Goal: Transaction & Acquisition: Purchase product/service

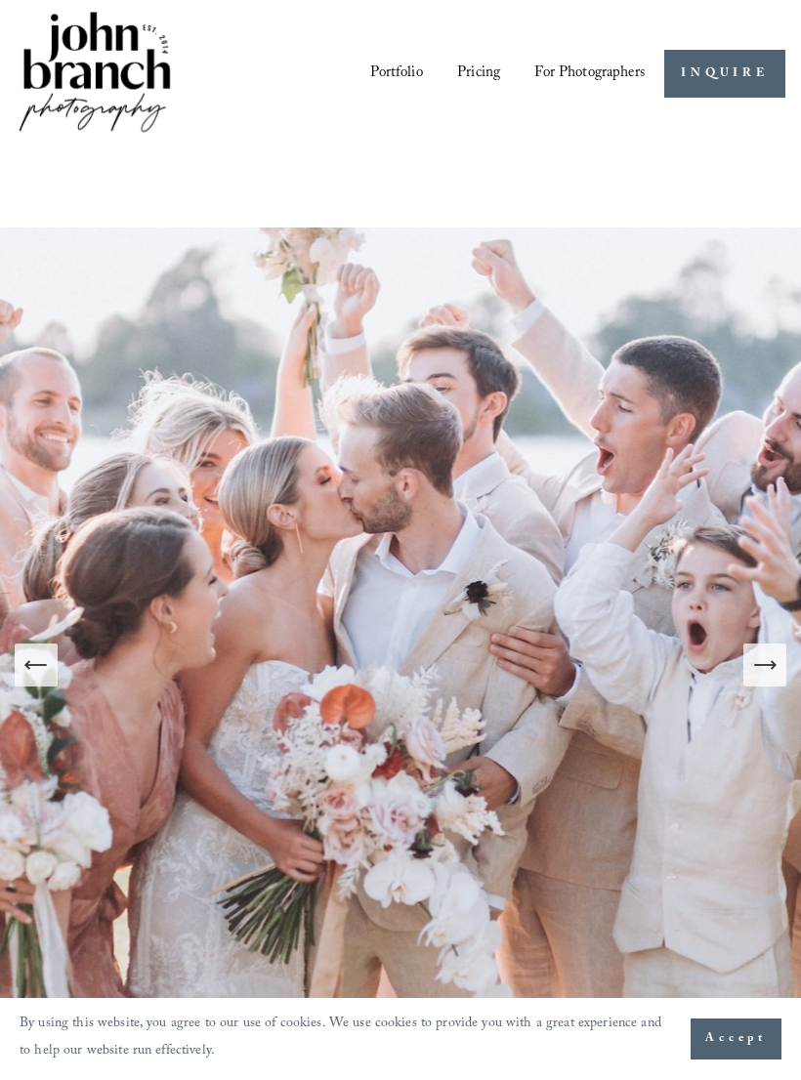
click at [775, 674] on icon "Next Slide" at bounding box center [764, 664] width 27 height 27
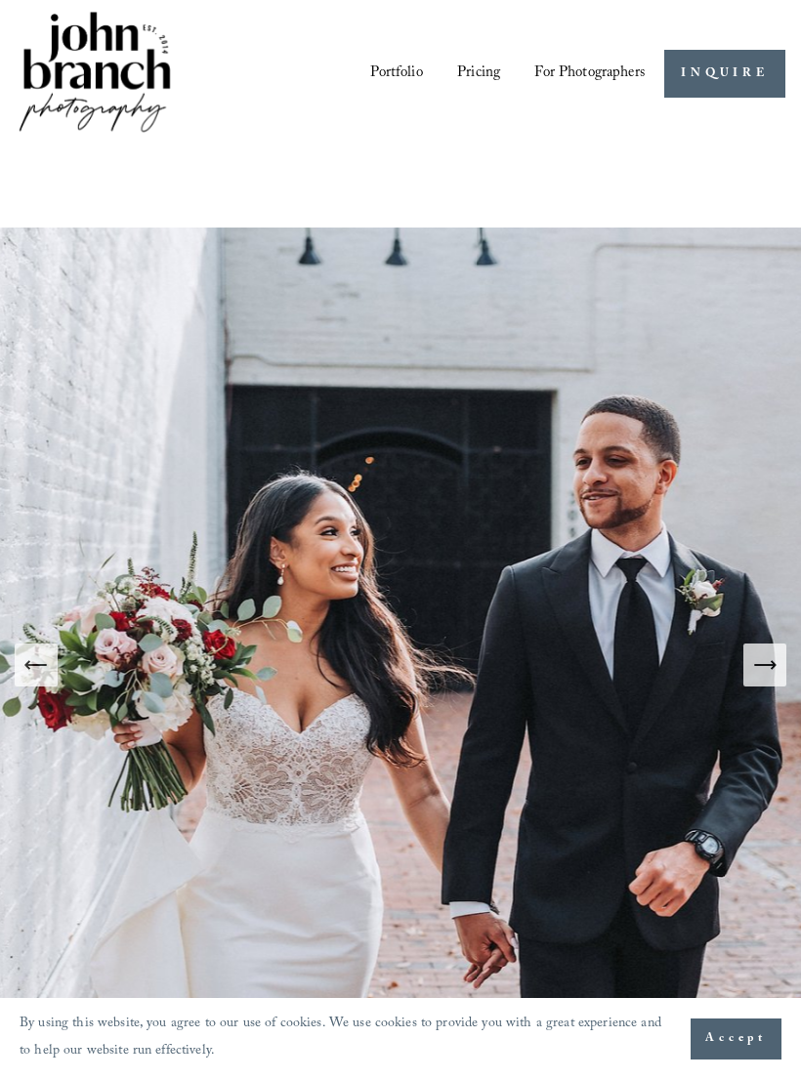
click at [772, 668] on icon "Next Slide" at bounding box center [764, 664] width 27 height 27
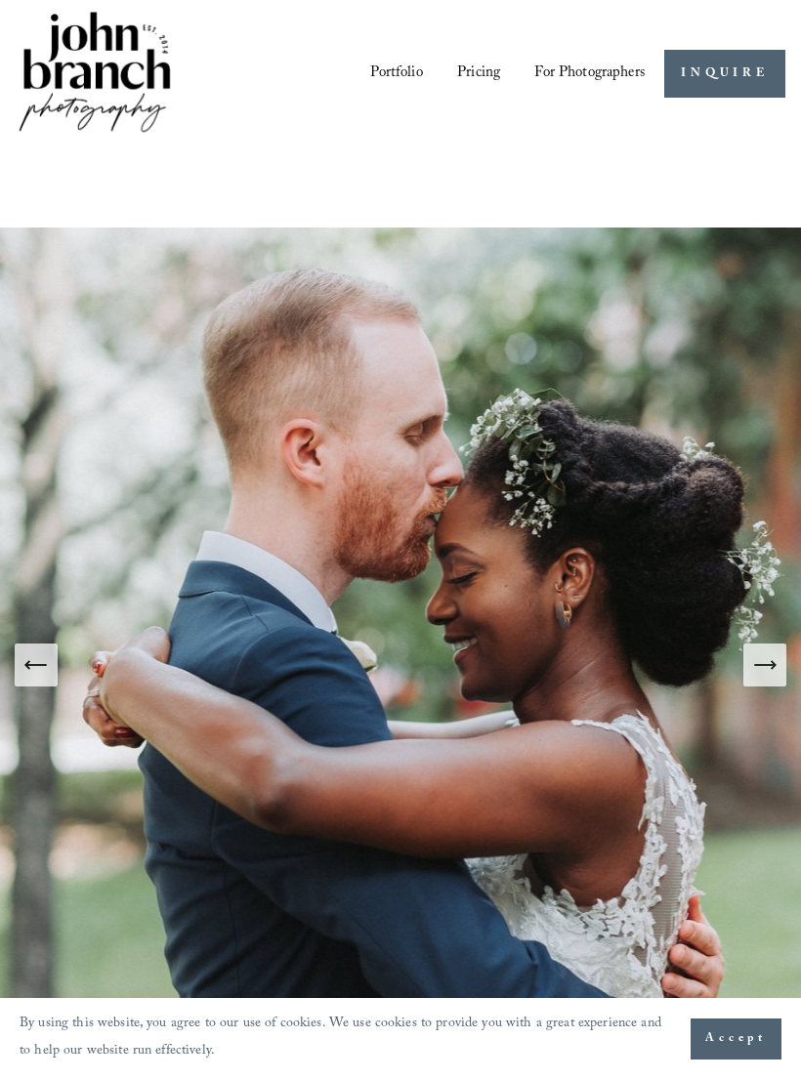
click at [776, 670] on icon "Next Slide" at bounding box center [764, 664] width 27 height 27
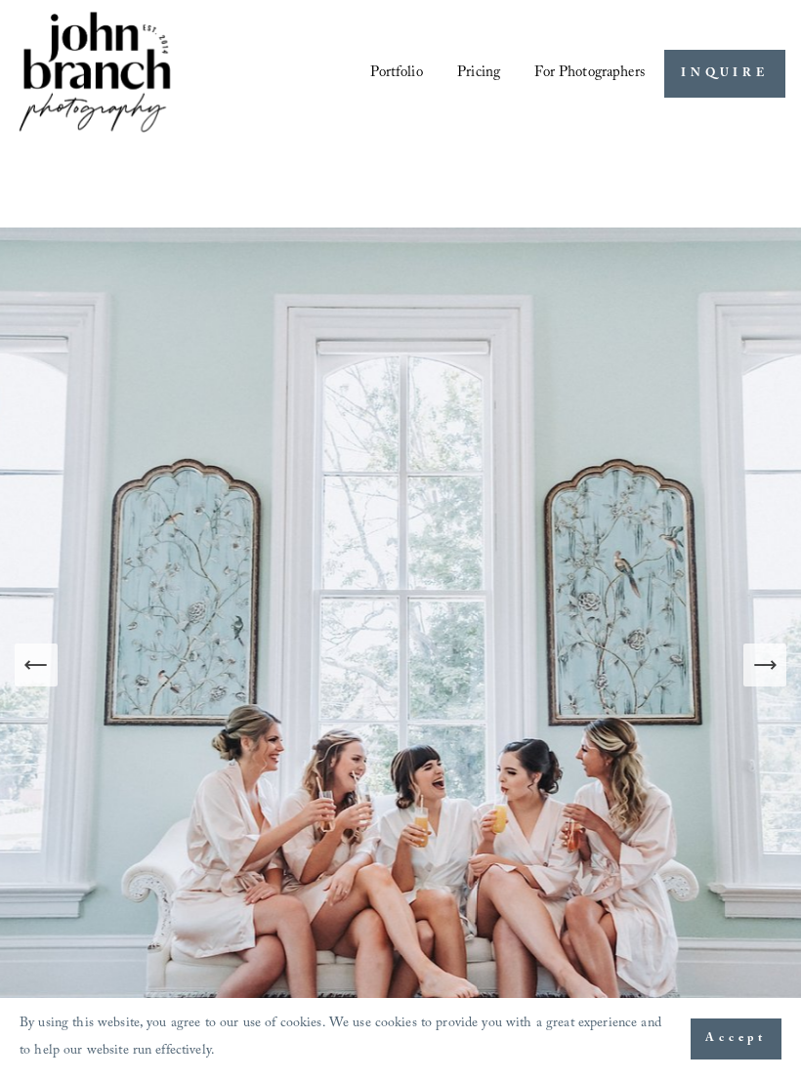
click at [780, 671] on button "Next Slide" at bounding box center [764, 664] width 43 height 43
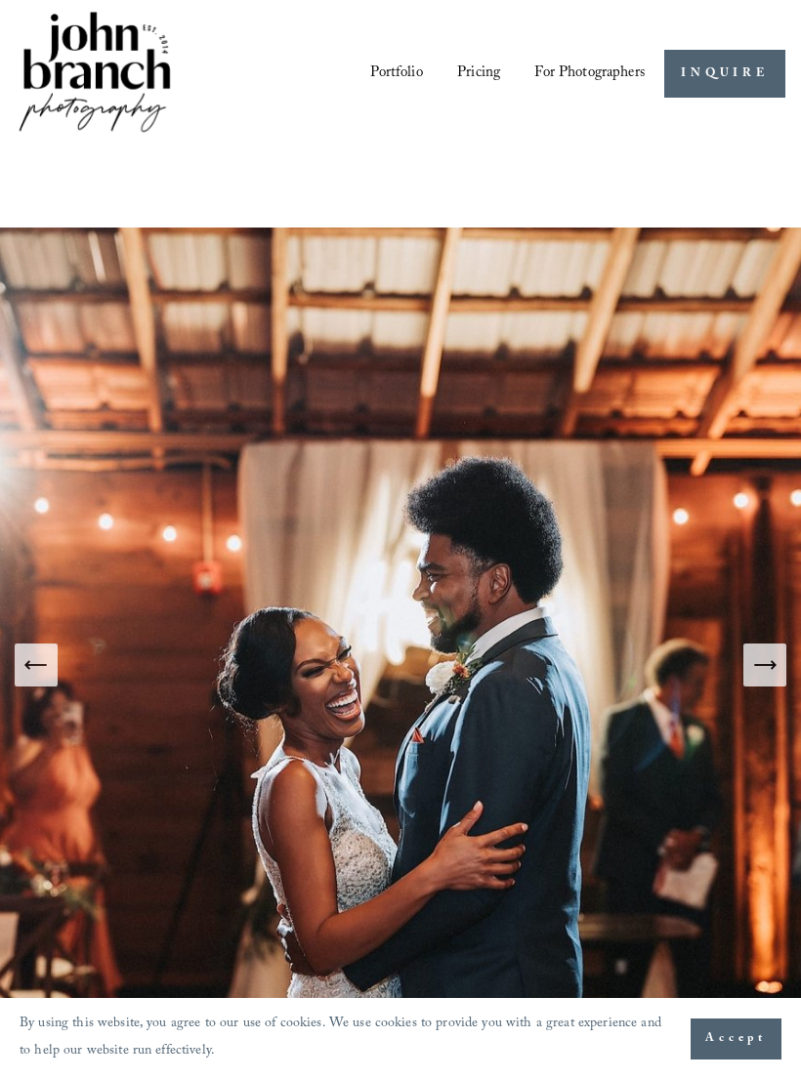
click at [783, 672] on button "Next Slide" at bounding box center [764, 664] width 43 height 43
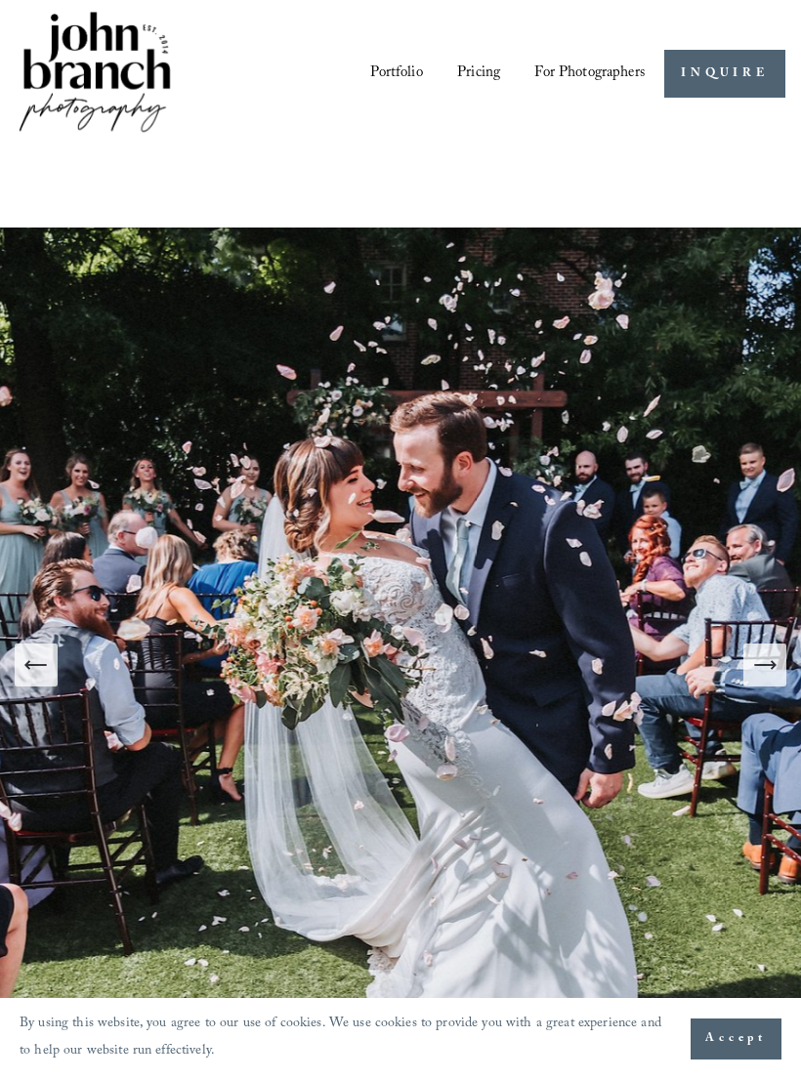
click at [781, 675] on button "Next Slide" at bounding box center [764, 664] width 43 height 43
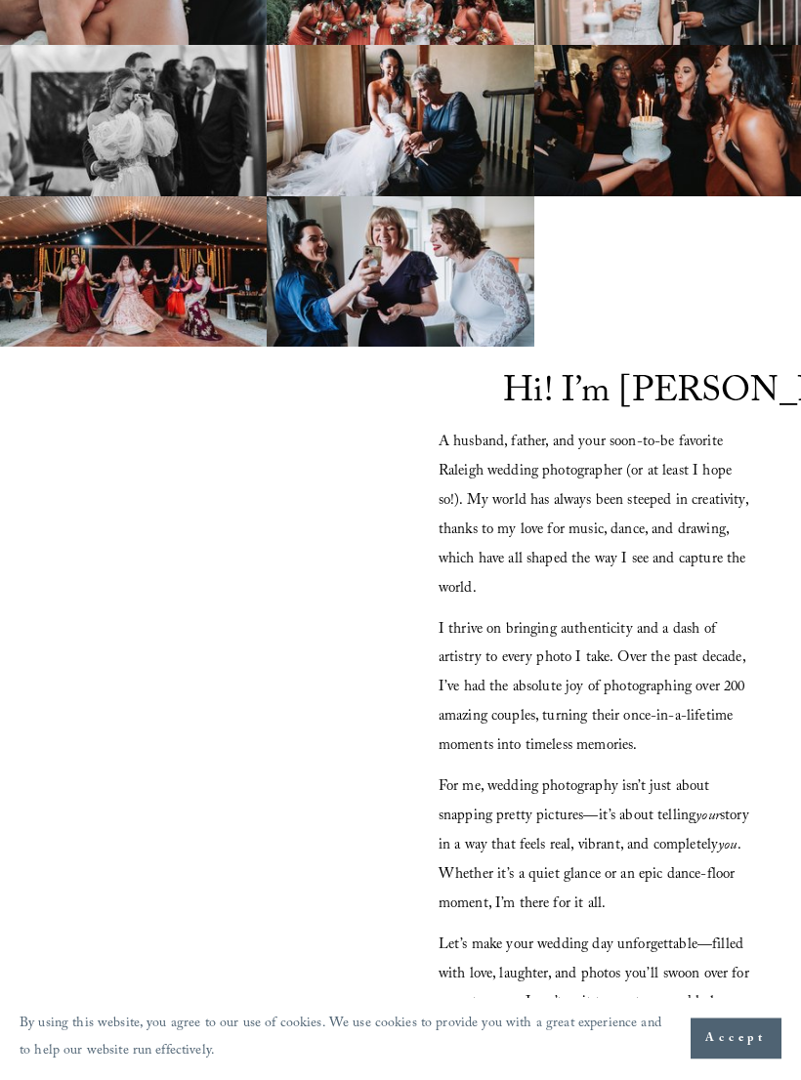
scroll to position [1693, 0]
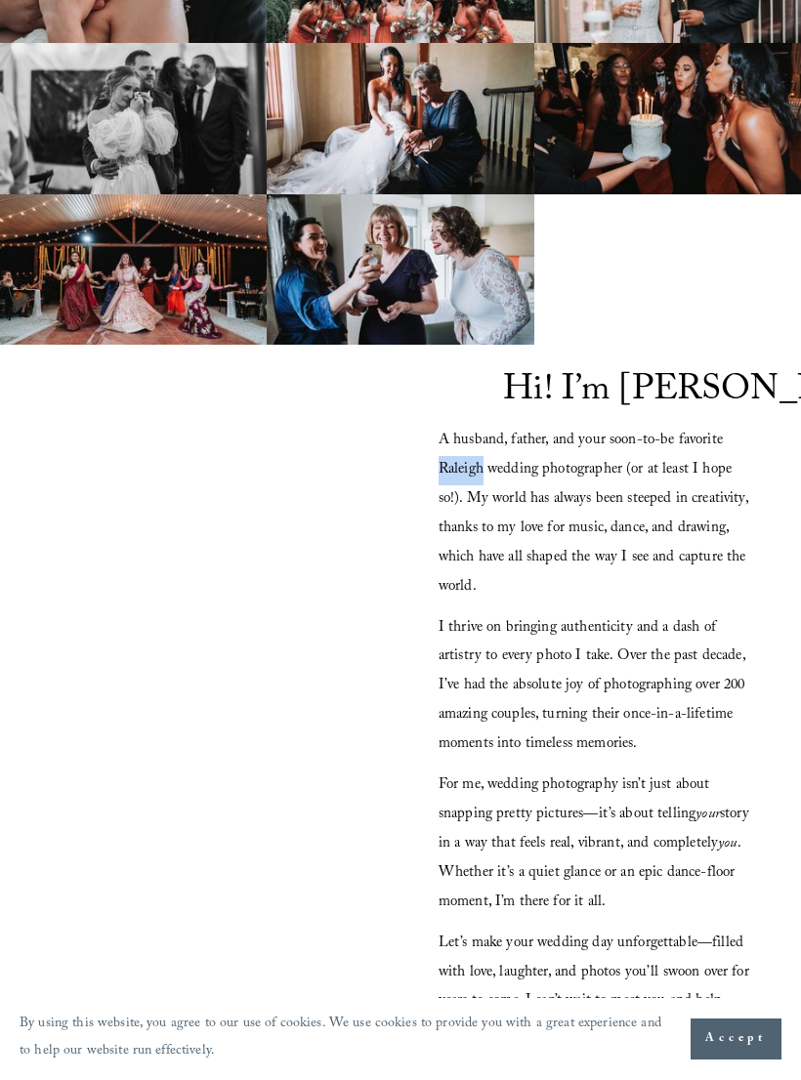
click at [720, 327] on div at bounding box center [400, 118] width 801 height 453
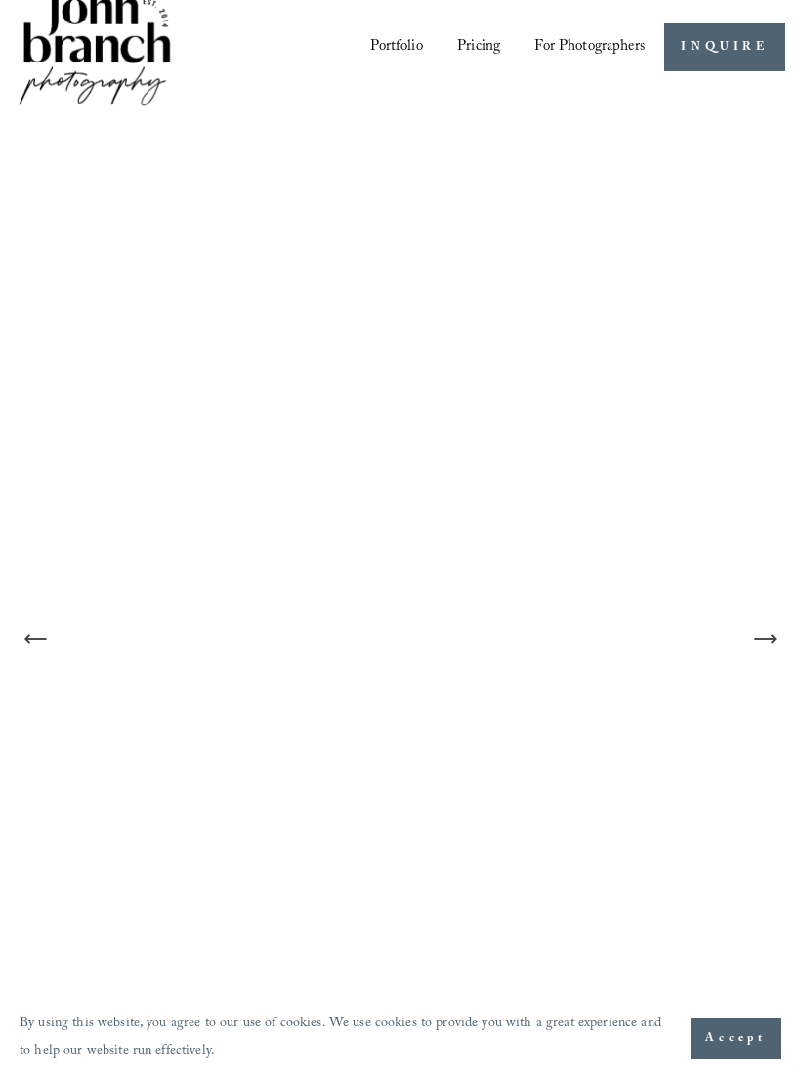
scroll to position [0, 0]
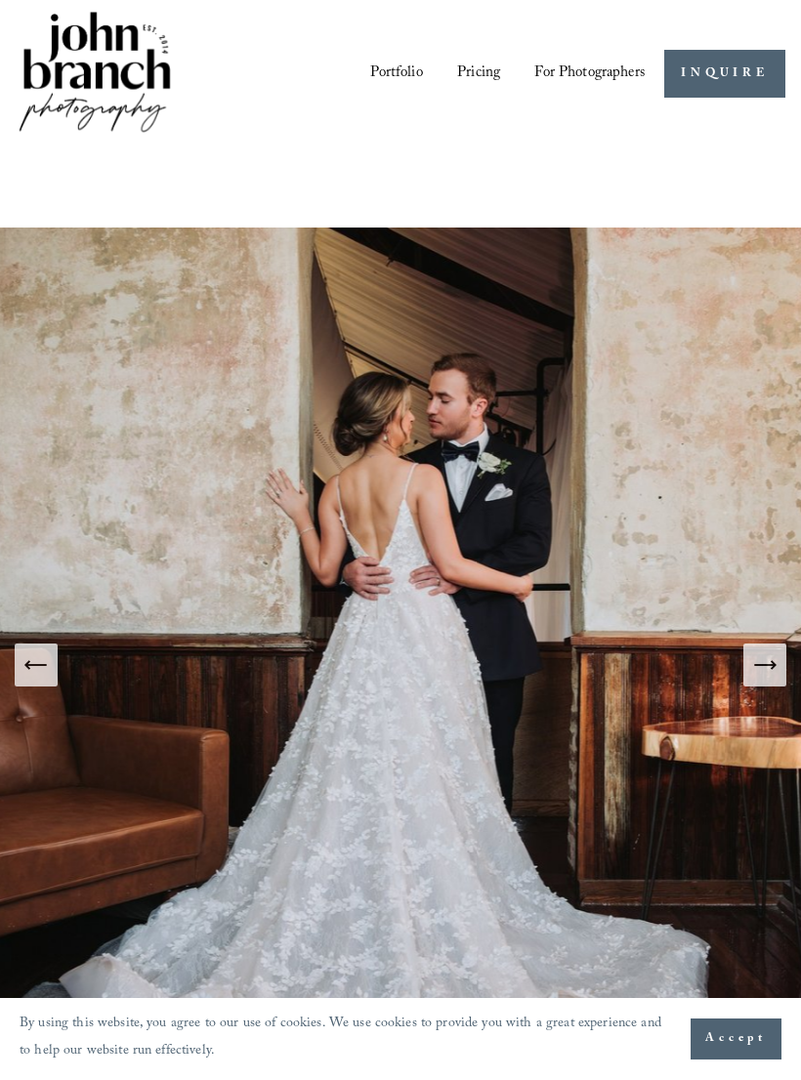
click at [0, 0] on div at bounding box center [0, 0] width 0 height 0
click at [594, 720] on link "Folder: For Photographers" at bounding box center [400, 718] width 422 height 48
click at [348, 518] on link "Presets" at bounding box center [400, 531] width 138 height 48
click at [378, 544] on link "Presets" at bounding box center [400, 531] width 138 height 48
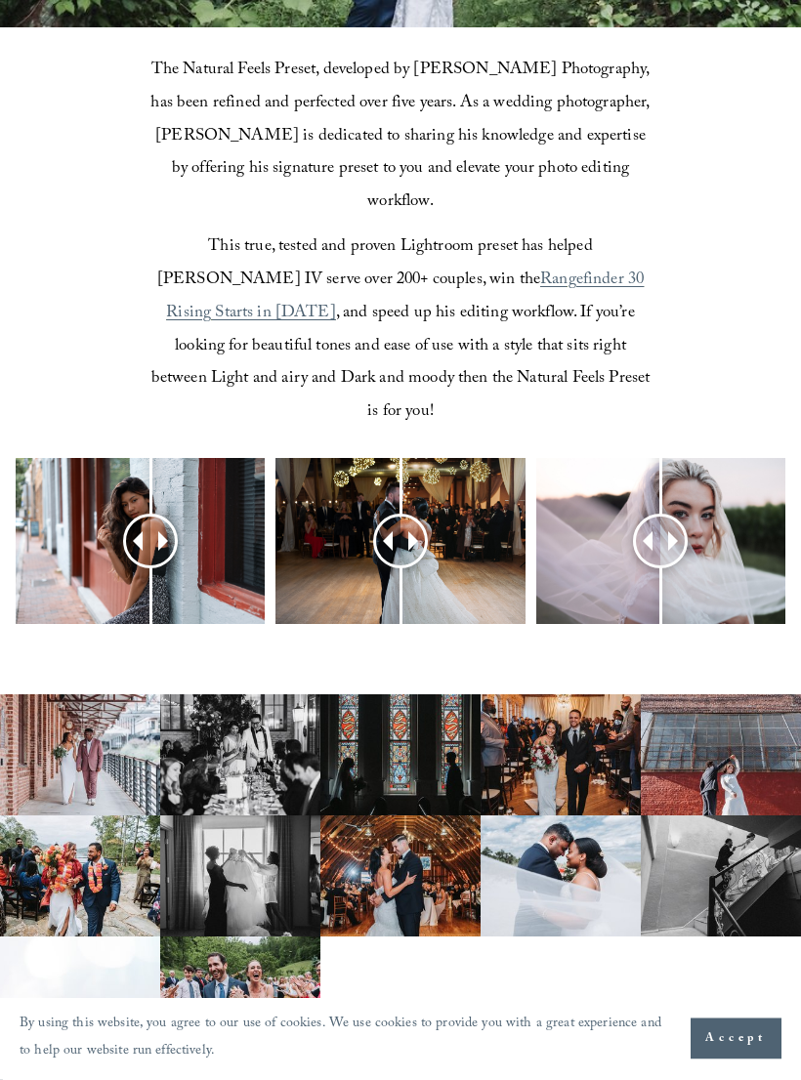
scroll to position [685, 0]
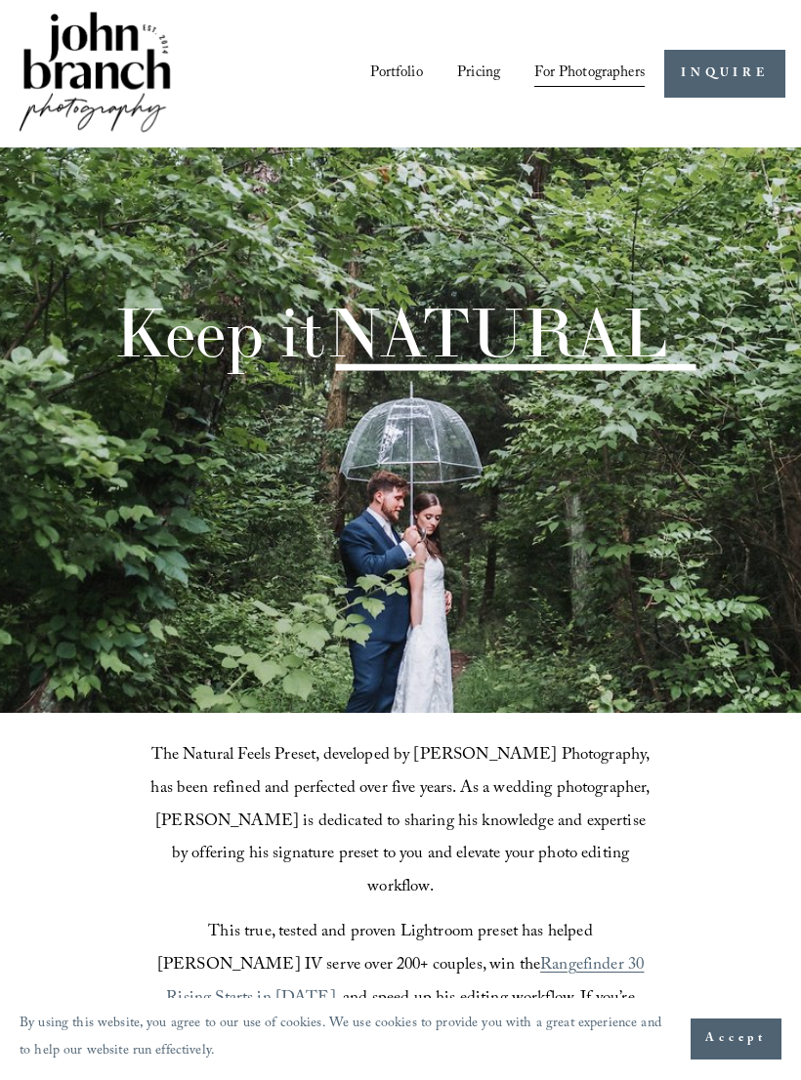
click at [0, 0] on div at bounding box center [0, 0] width 0 height 0
click at [378, 584] on link "Pricing" at bounding box center [400, 590] width 140 height 48
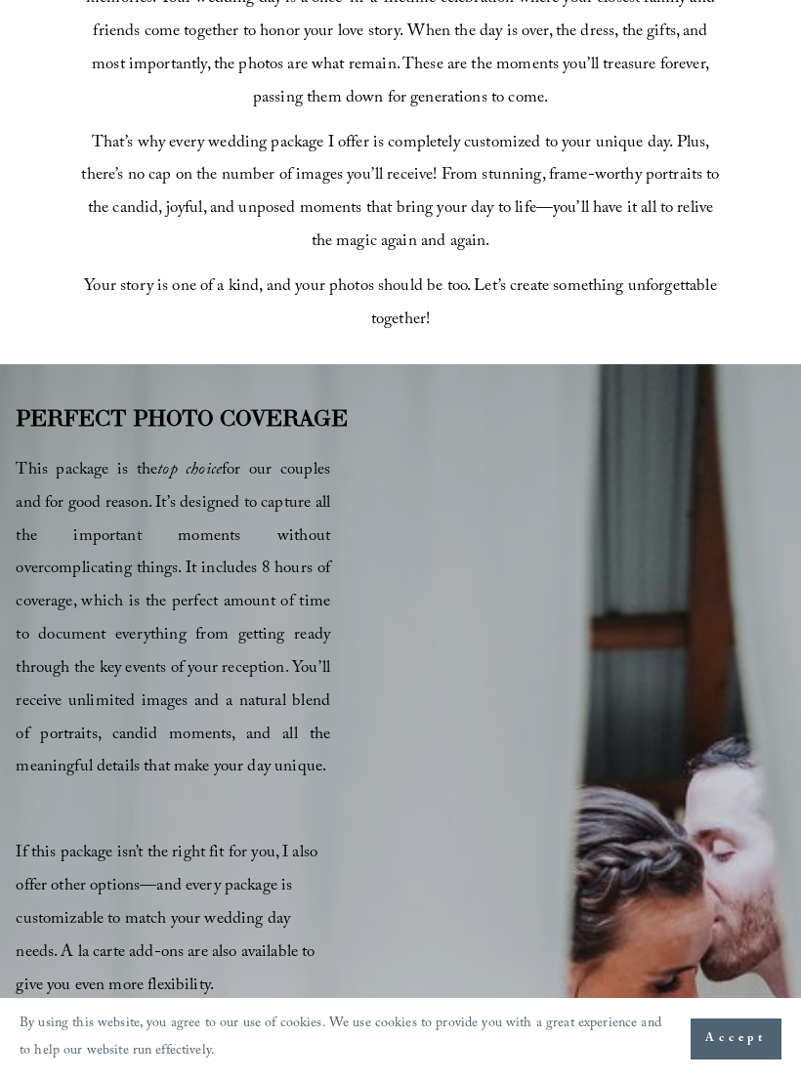
scroll to position [854, 0]
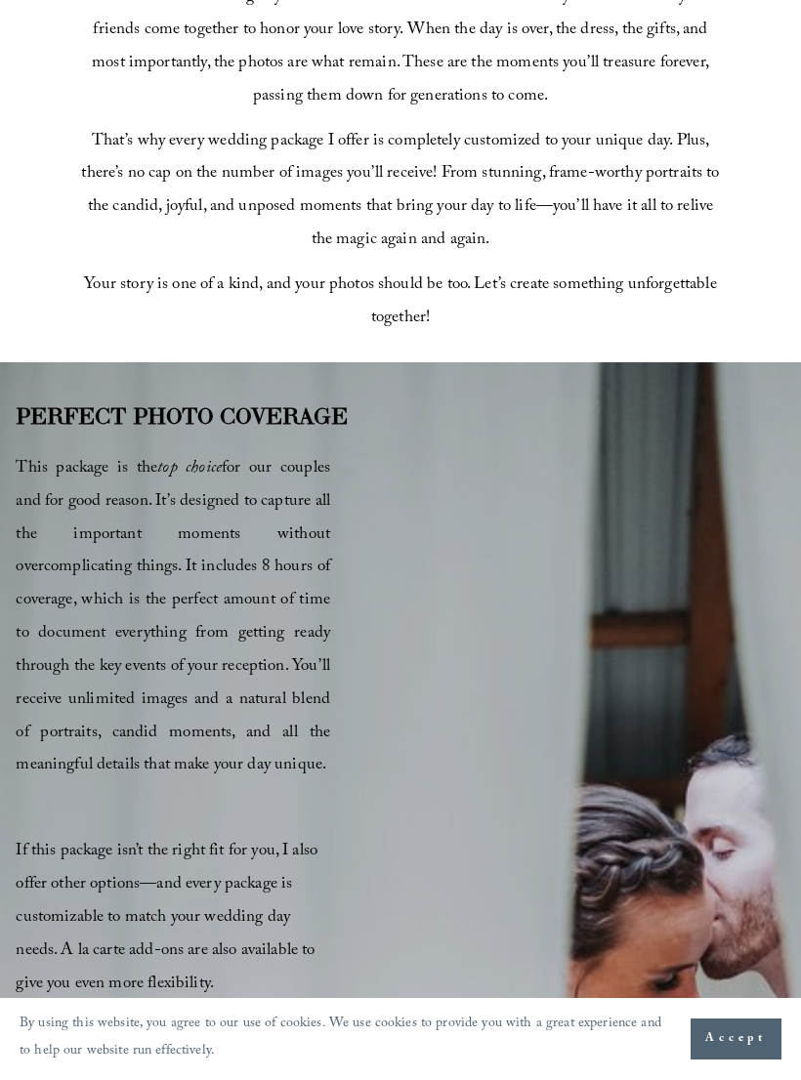
click at [438, 653] on div "PERFECT PHOTO COVERAGE This package is the top choice for our couples and for g…" at bounding box center [400, 987] width 801 height 1179
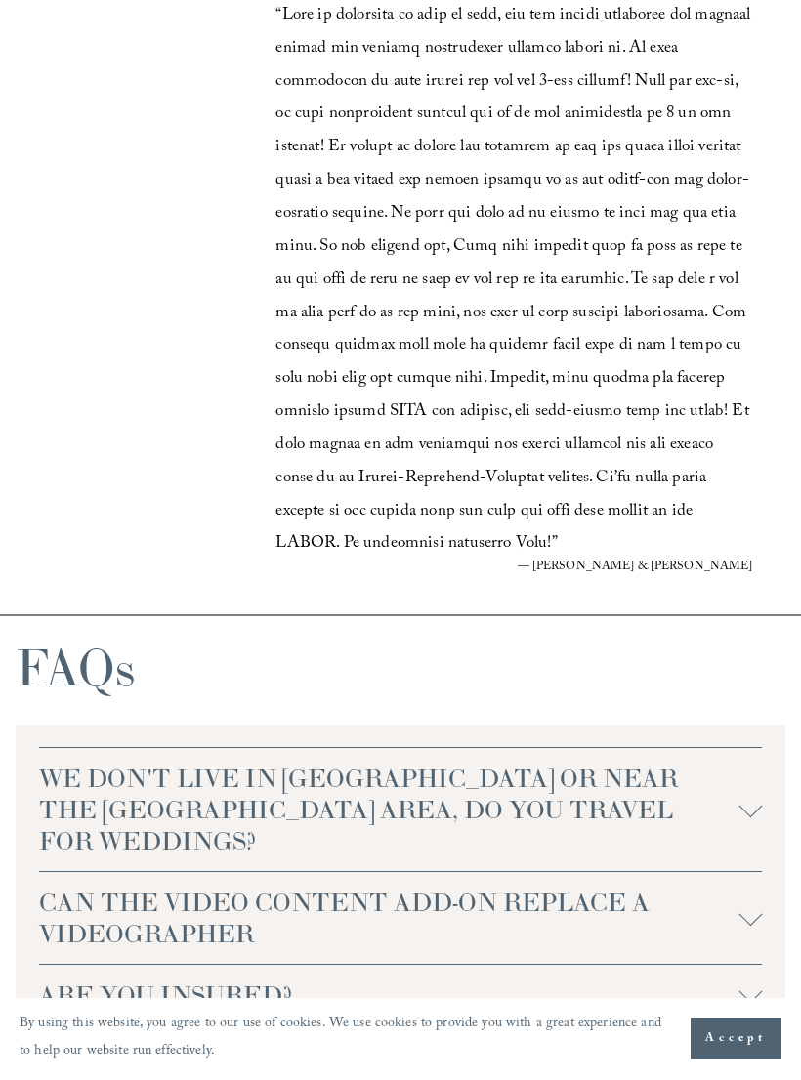
scroll to position [3907, 0]
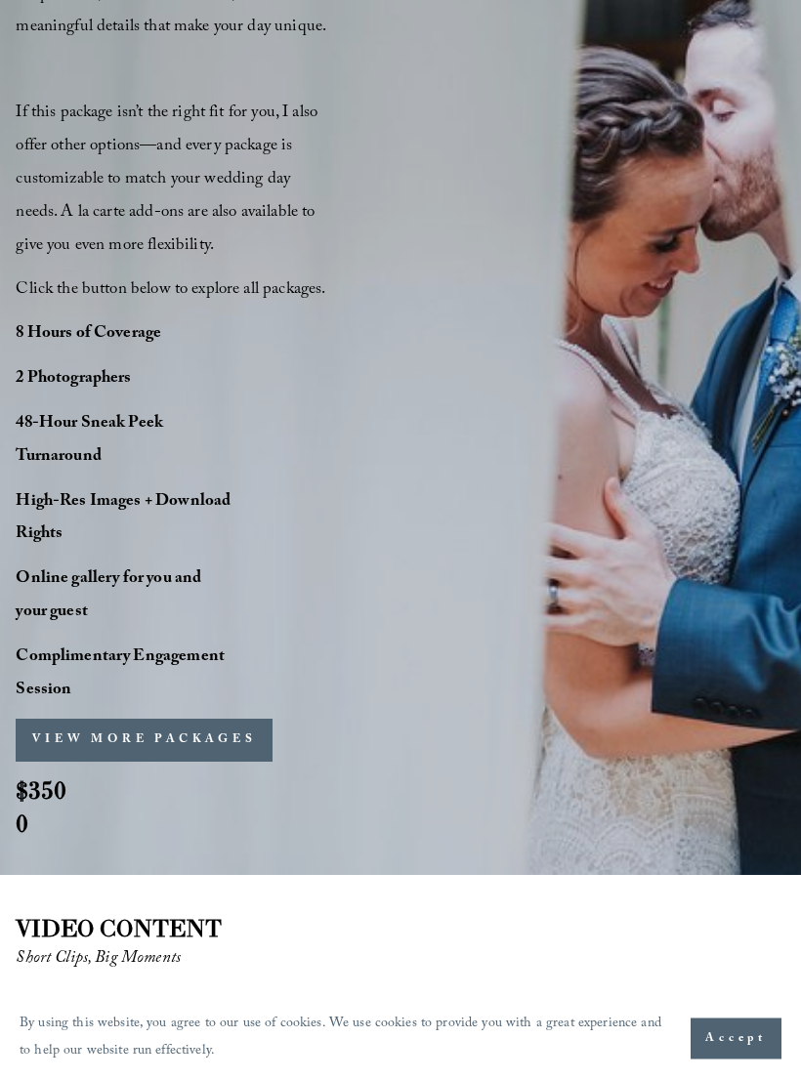
click at [133, 762] on button "VIEW MORE PACKAGES" at bounding box center [144, 741] width 257 height 43
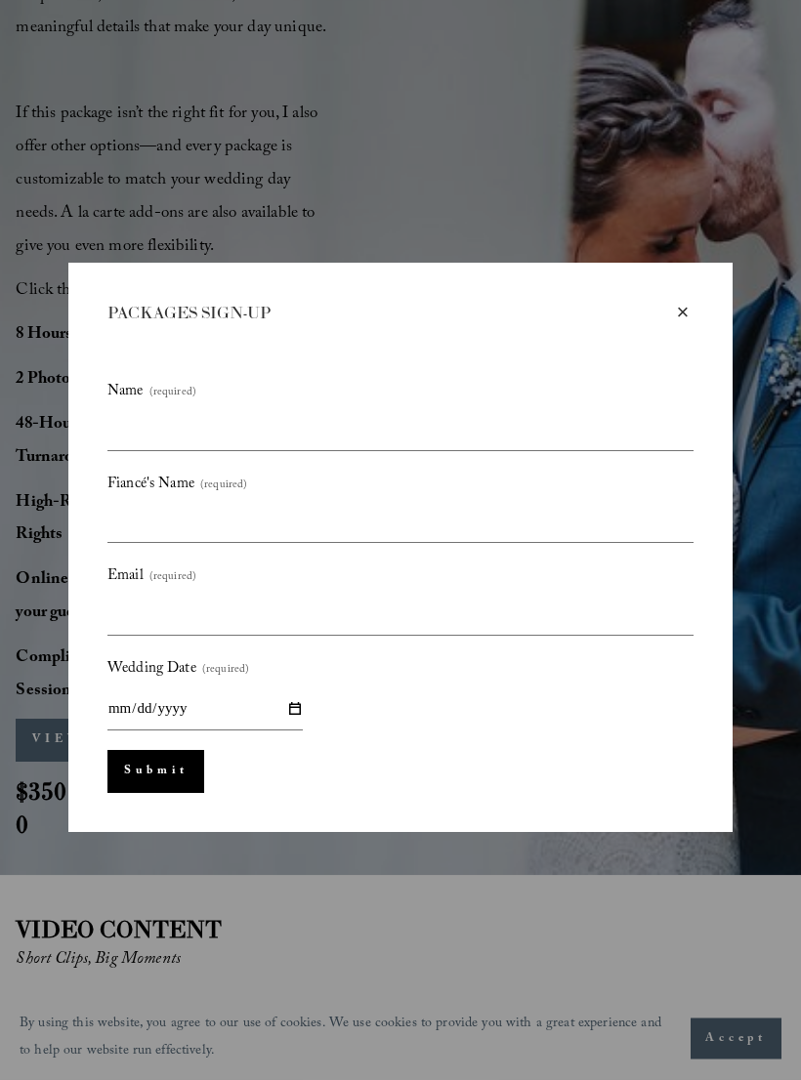
scroll to position [1592, 0]
click at [705, 303] on div "× PACKAGES SIGN-UP Name (required) Fiancé's Name (required) Email (required) We…" at bounding box center [400, 548] width 664 height 569
click at [681, 318] on div "×" at bounding box center [682, 313] width 21 height 21
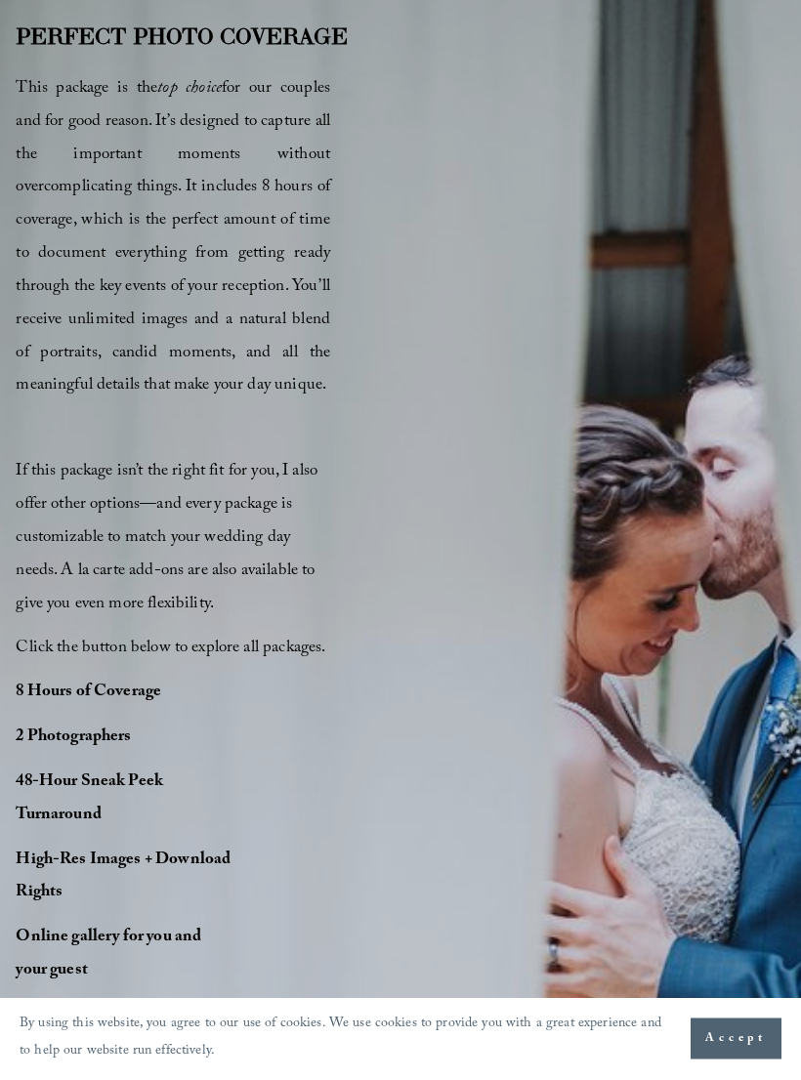
scroll to position [1255, 0]
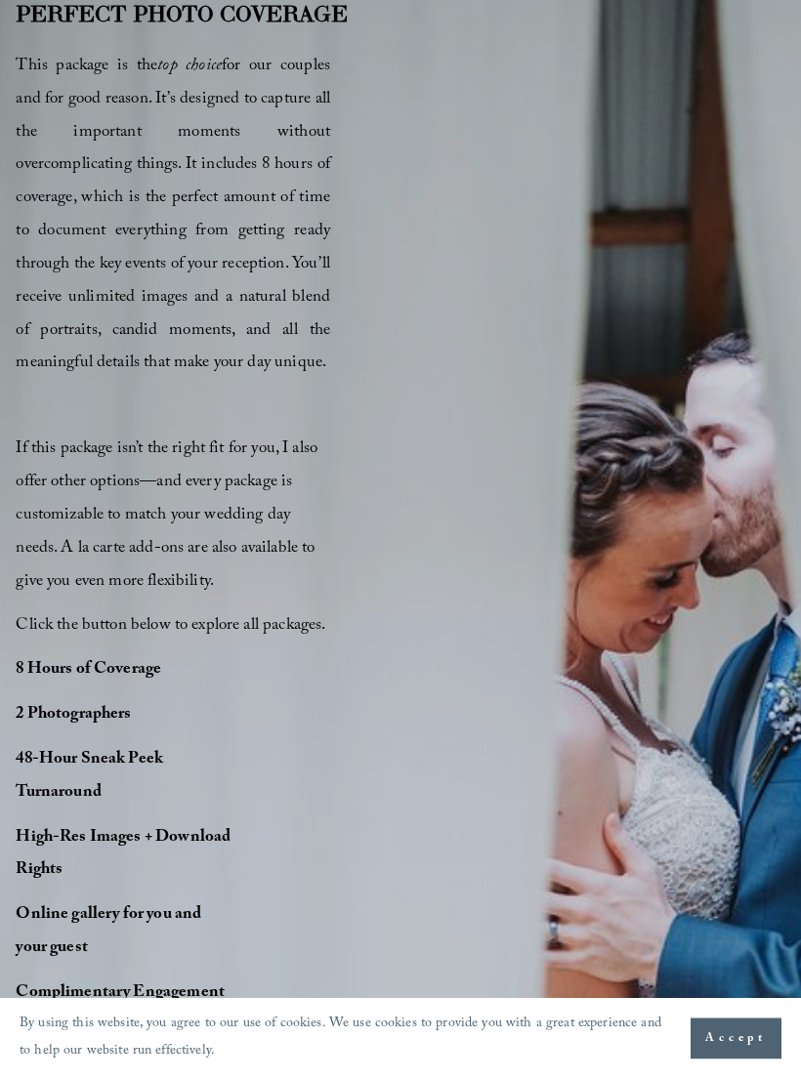
click at [41, 685] on strong "8 Hours of Coverage" at bounding box center [88, 671] width 145 height 28
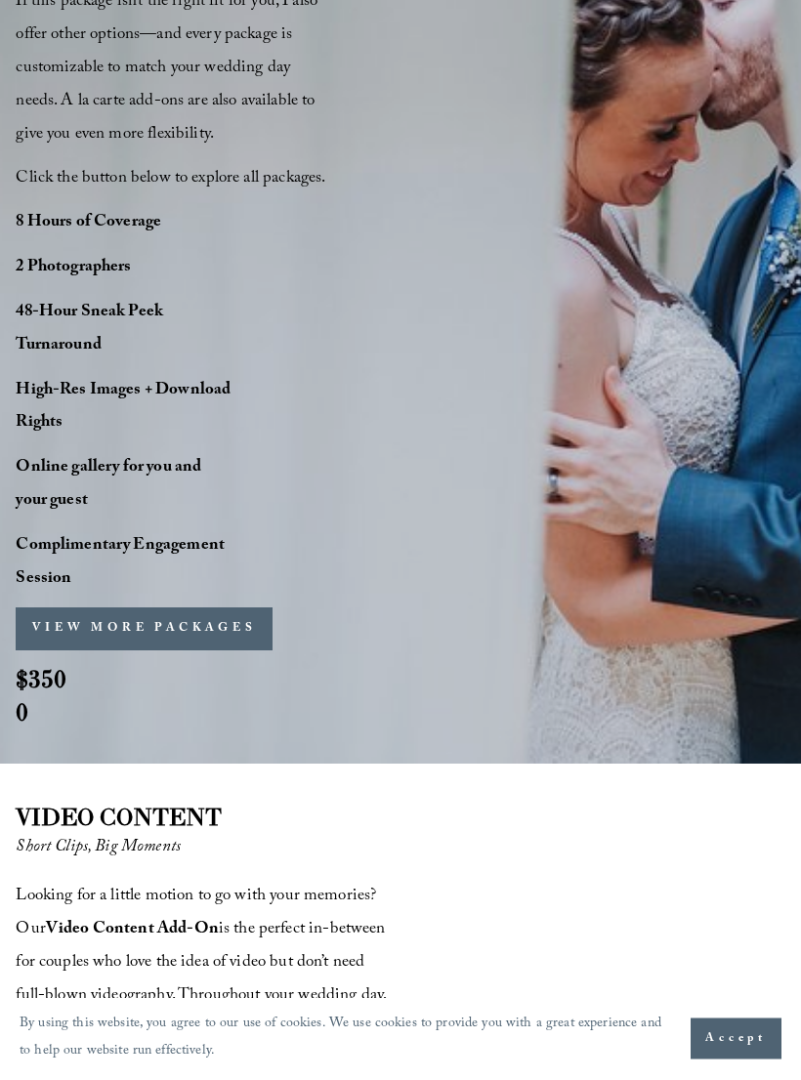
click at [57, 651] on button "VIEW MORE PACKAGES" at bounding box center [144, 629] width 257 height 43
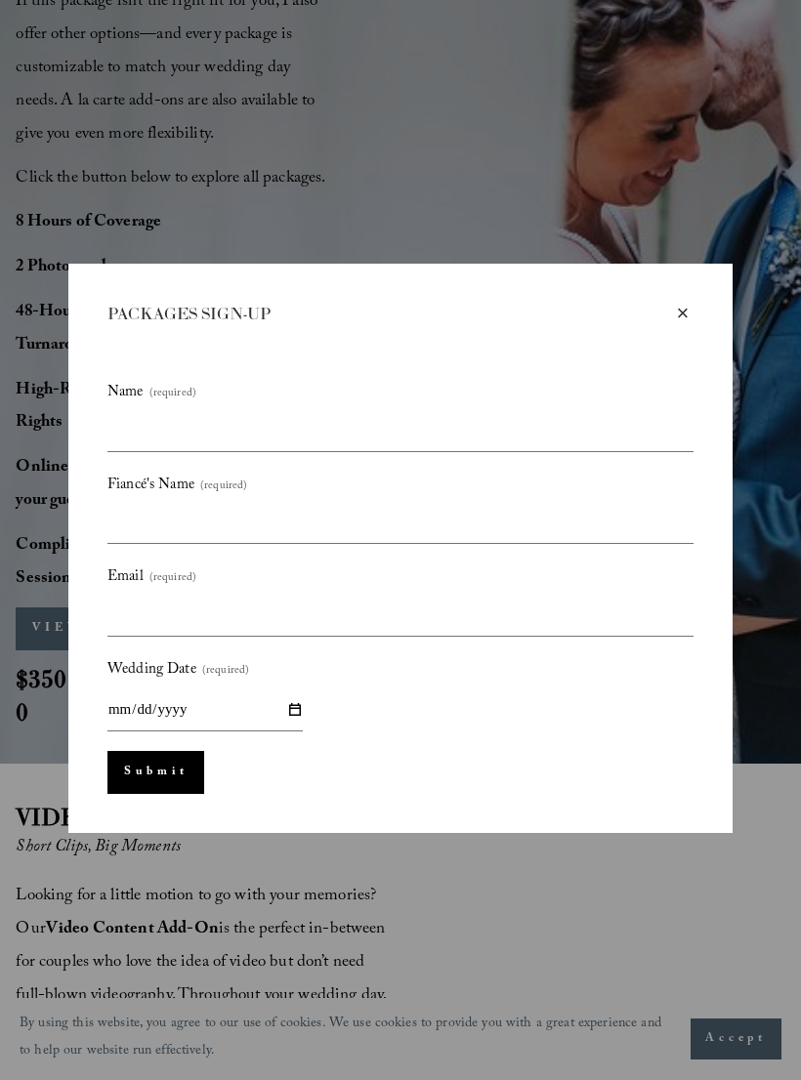
click at [25, 756] on div "× PACKAGES SIGN-UP Name (required) Fiancé's Name (required) Email (required) We…" at bounding box center [400, 540] width 801 height 1080
click at [689, 318] on div "×" at bounding box center [682, 313] width 21 height 21
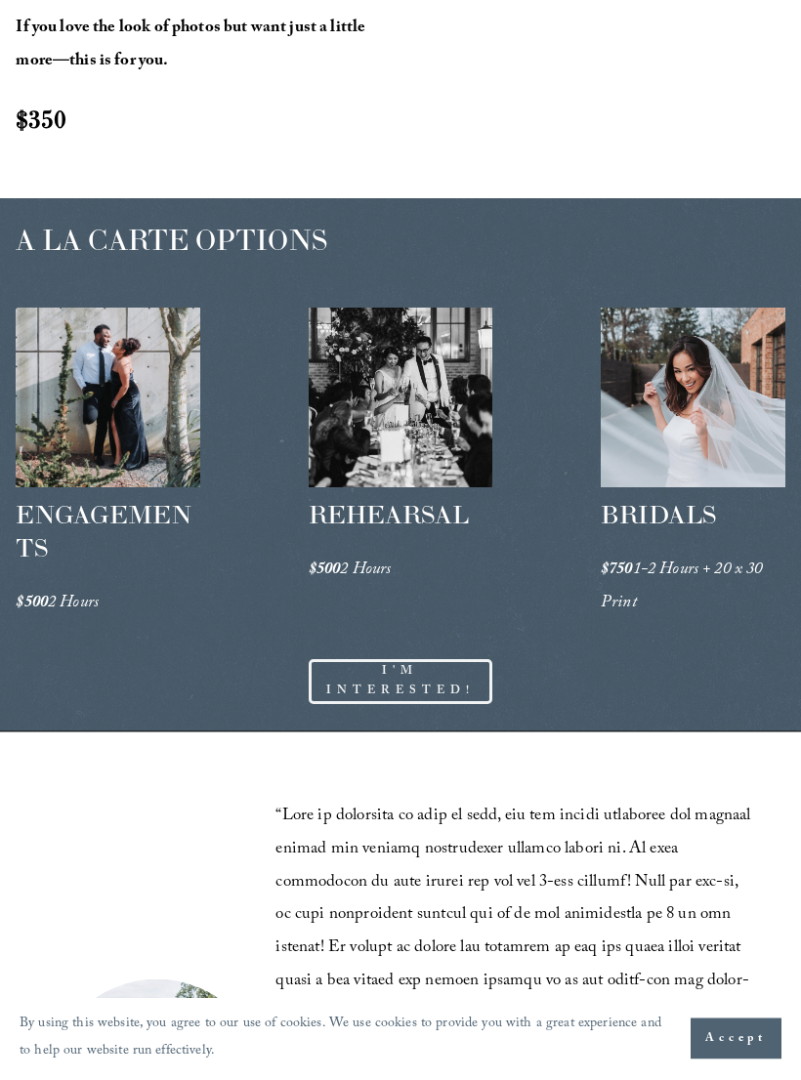
scroll to position [2802, 0]
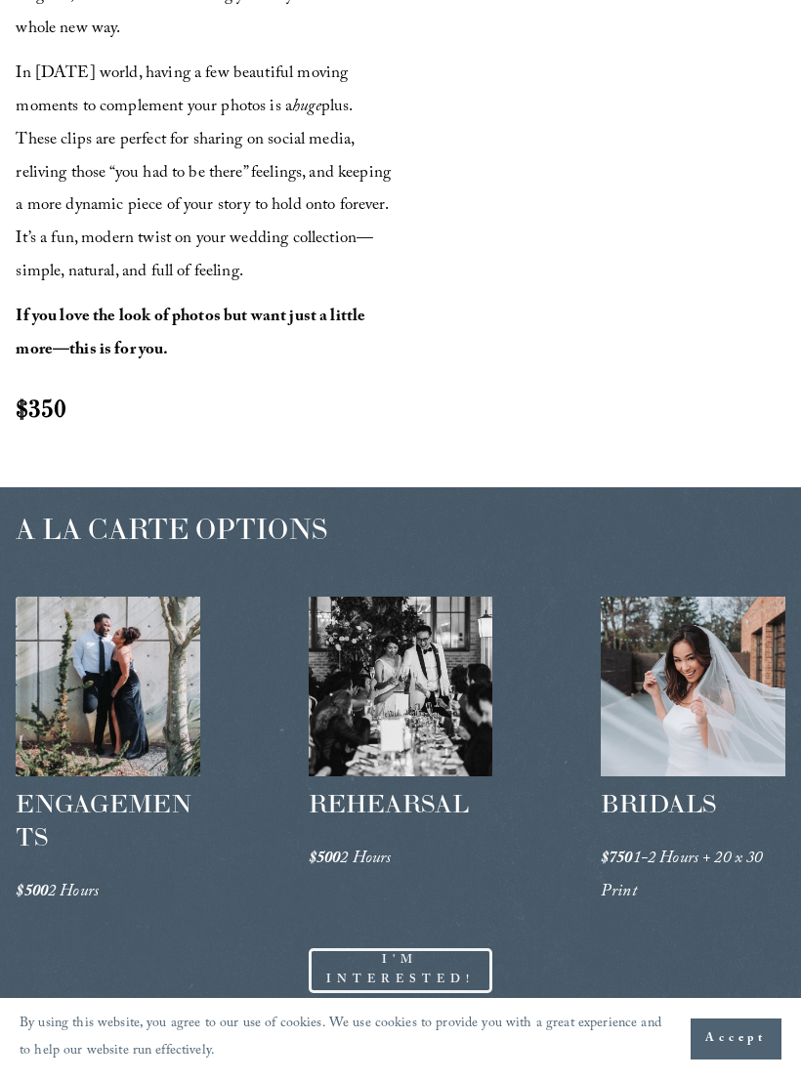
click at [237, 1066] on section "By using this website, you agree to our use of cookies. We use cookies to provi…" at bounding box center [400, 1039] width 801 height 82
click at [233, 1034] on p "By using this website, you agree to our use of cookies. We use cookies to provi…" at bounding box center [345, 1038] width 651 height 55
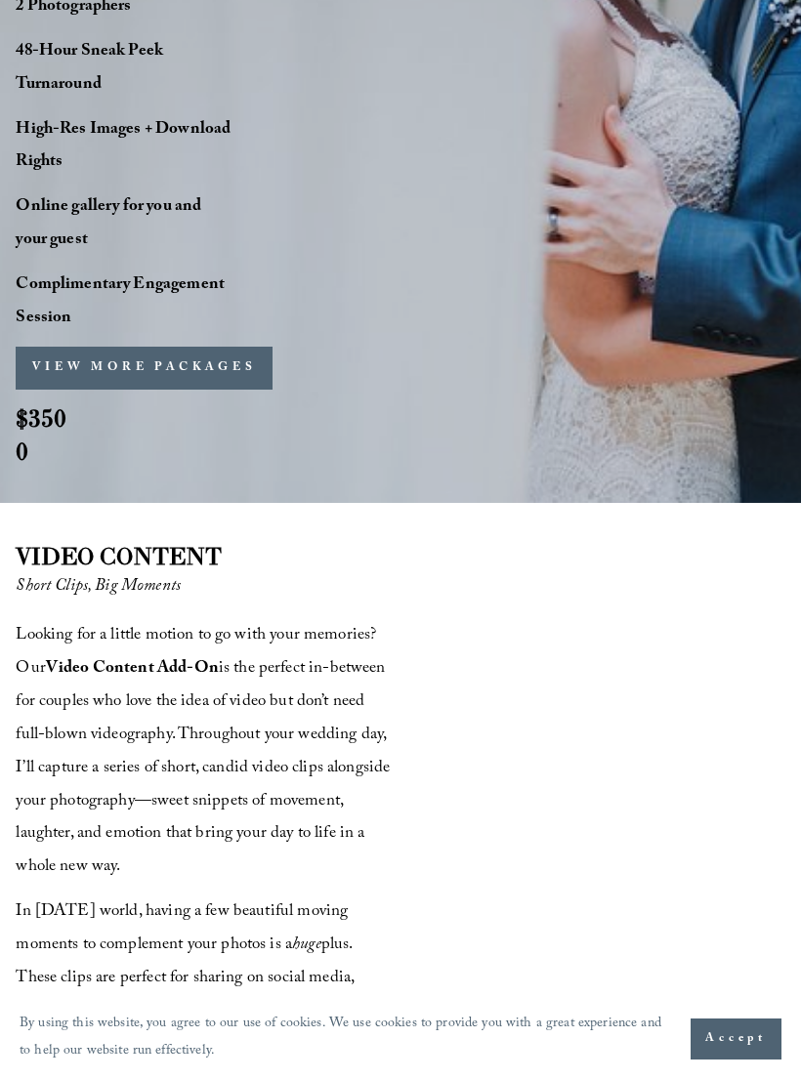
scroll to position [1960, 0]
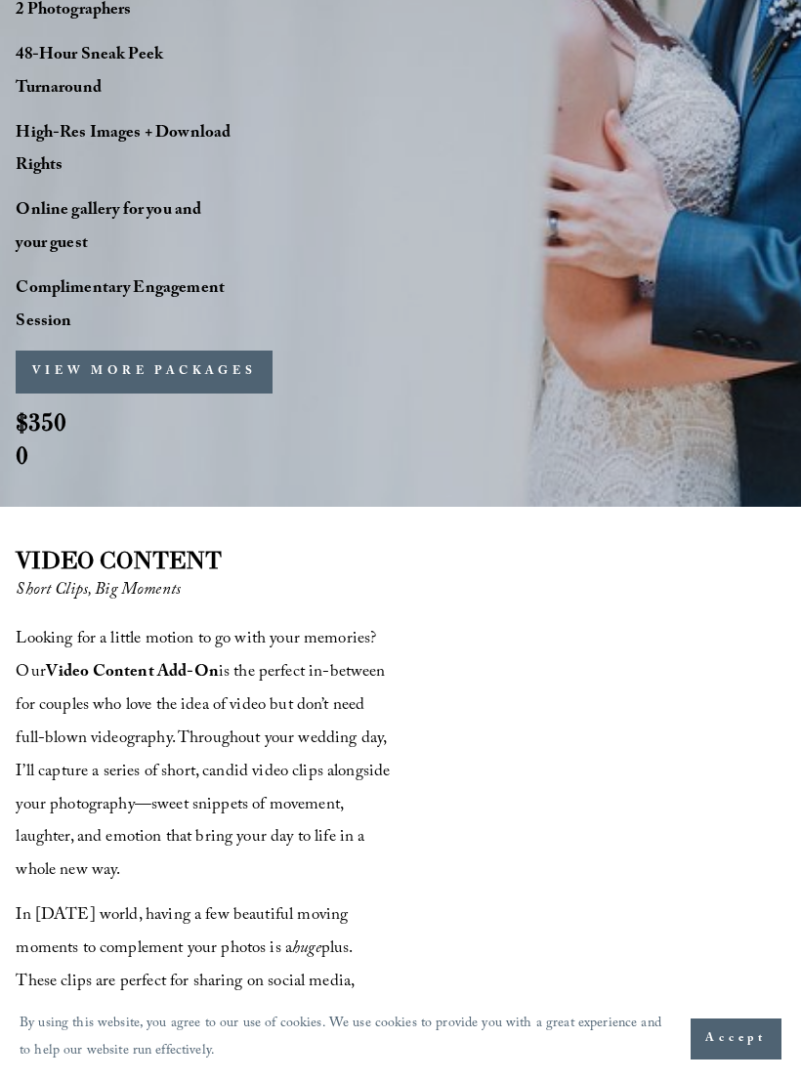
click at [728, 1049] on span "Accept" at bounding box center [736, 1039] width 62 height 20
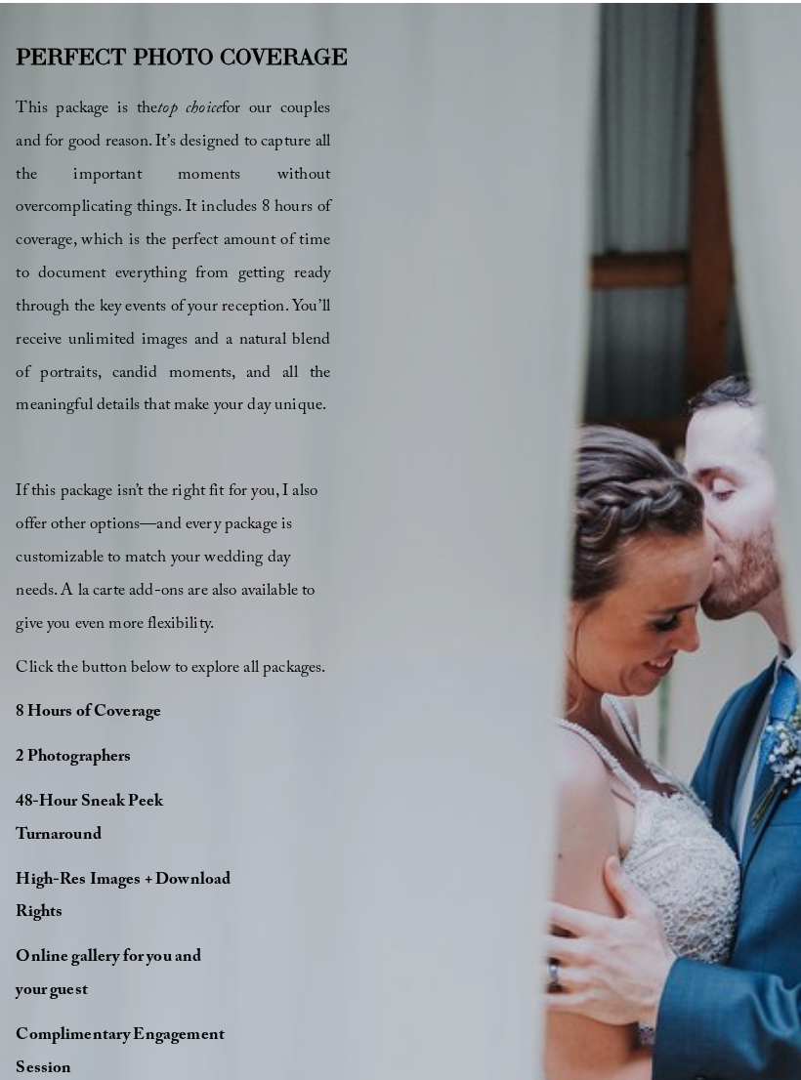
scroll to position [1213, 0]
